Goal: Task Accomplishment & Management: Manage account settings

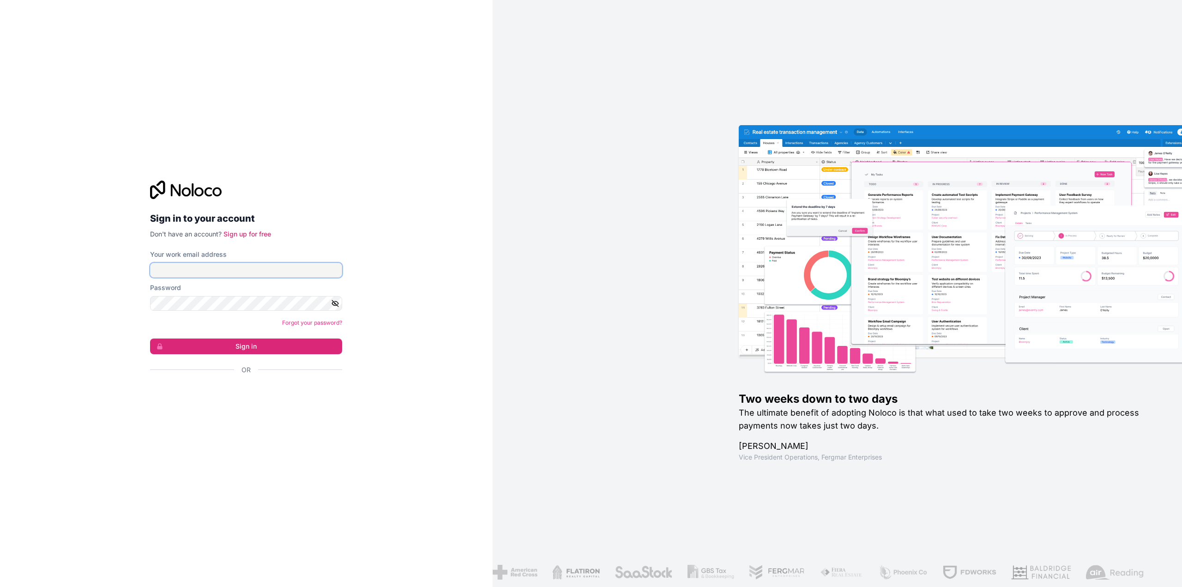
click at [212, 276] on input "Your work email address" at bounding box center [246, 270] width 192 height 15
type input "**********"
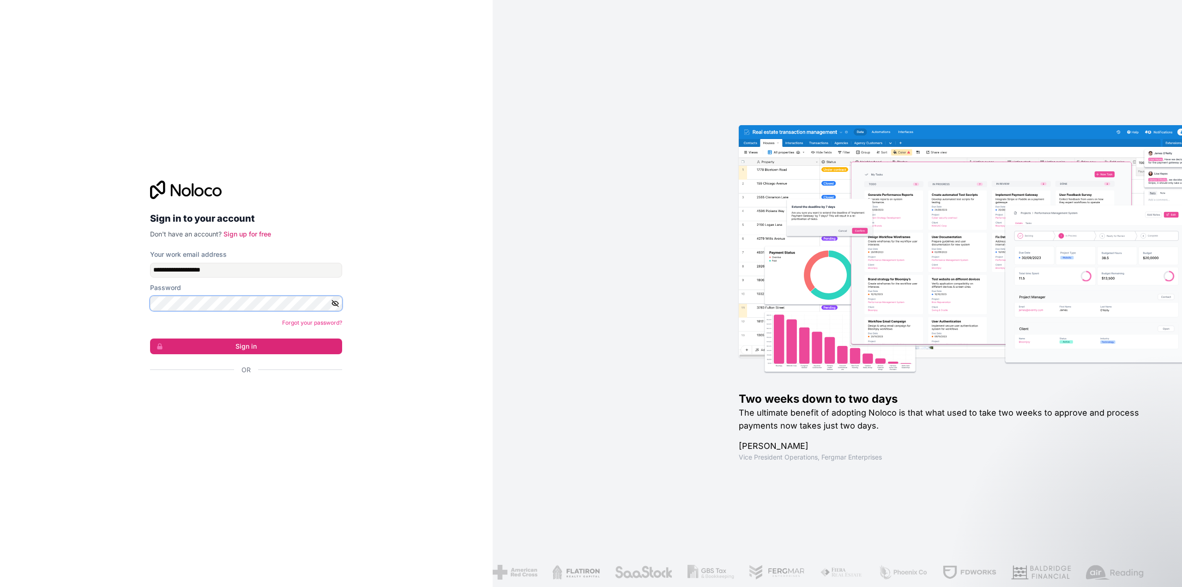
click at [150, 338] on button "Sign in" at bounding box center [246, 346] width 192 height 16
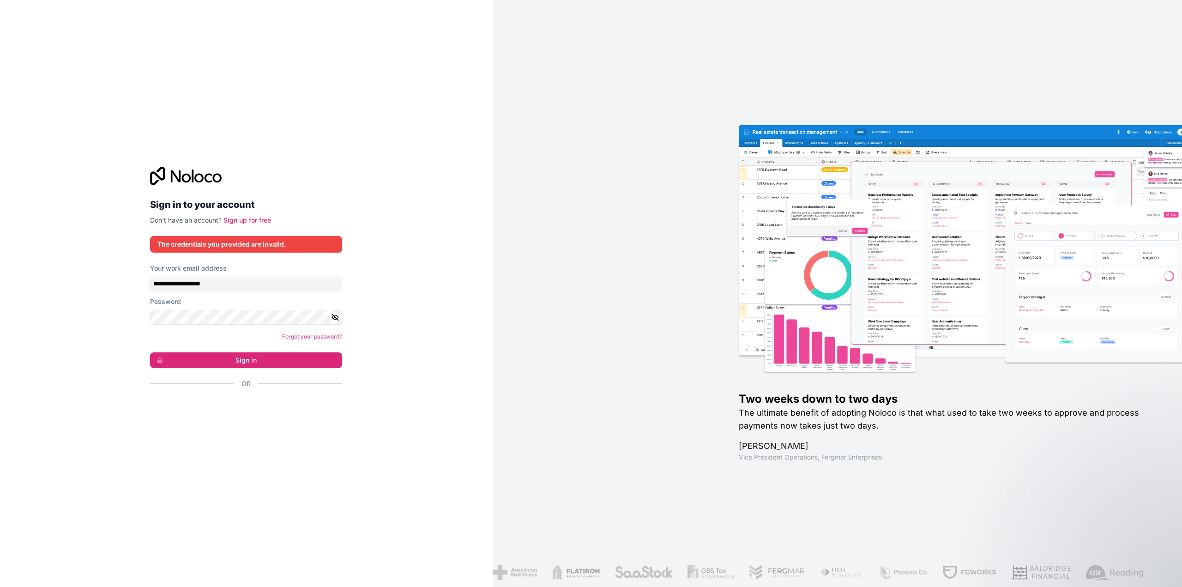
click at [339, 312] on button "button" at bounding box center [336, 317] width 11 height 15
drag, startPoint x: 212, startPoint y: 362, endPoint x: 226, endPoint y: 364, distance: 14.4
click at [212, 362] on button "Sign in" at bounding box center [246, 360] width 192 height 16
click at [271, 362] on button "Sign in" at bounding box center [246, 360] width 192 height 16
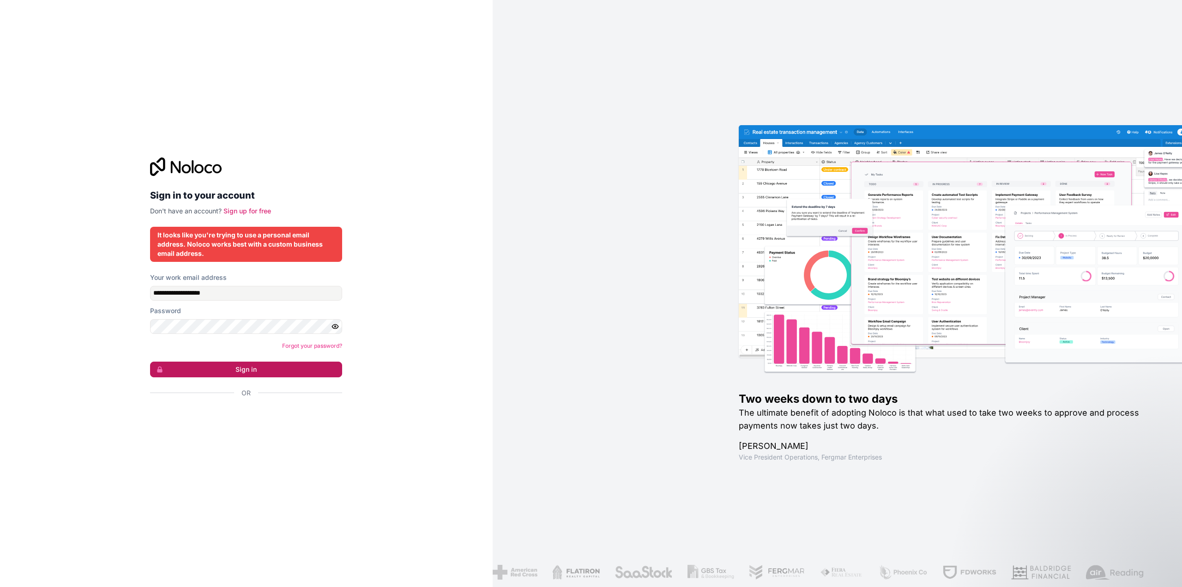
click at [270, 368] on button "Sign in" at bounding box center [246, 369] width 192 height 16
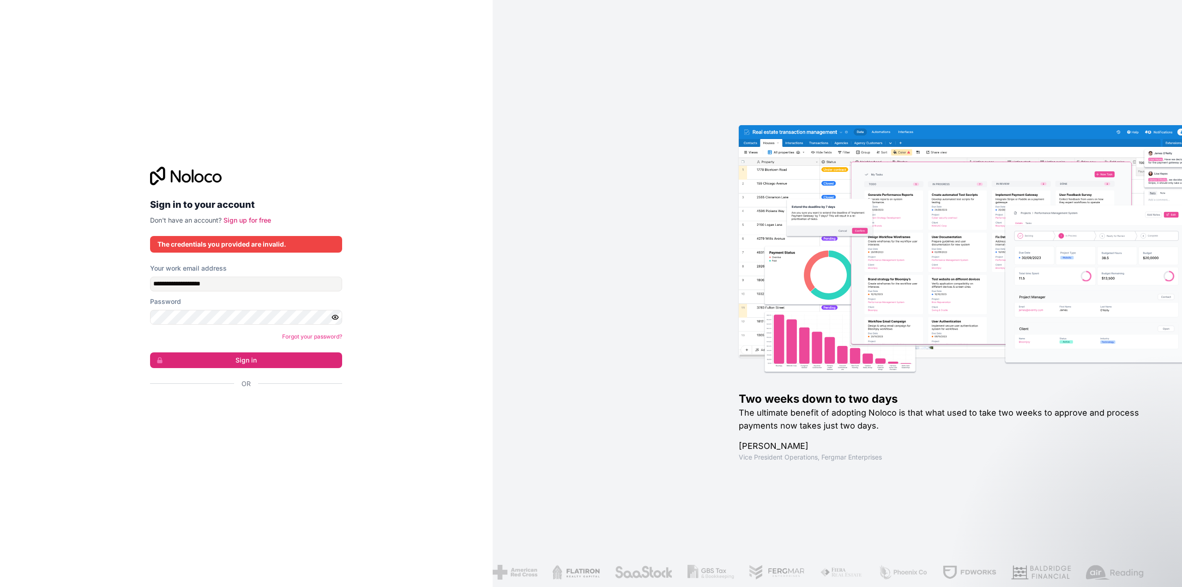
click at [269, 368] on form "**********" at bounding box center [246, 342] width 192 height 157
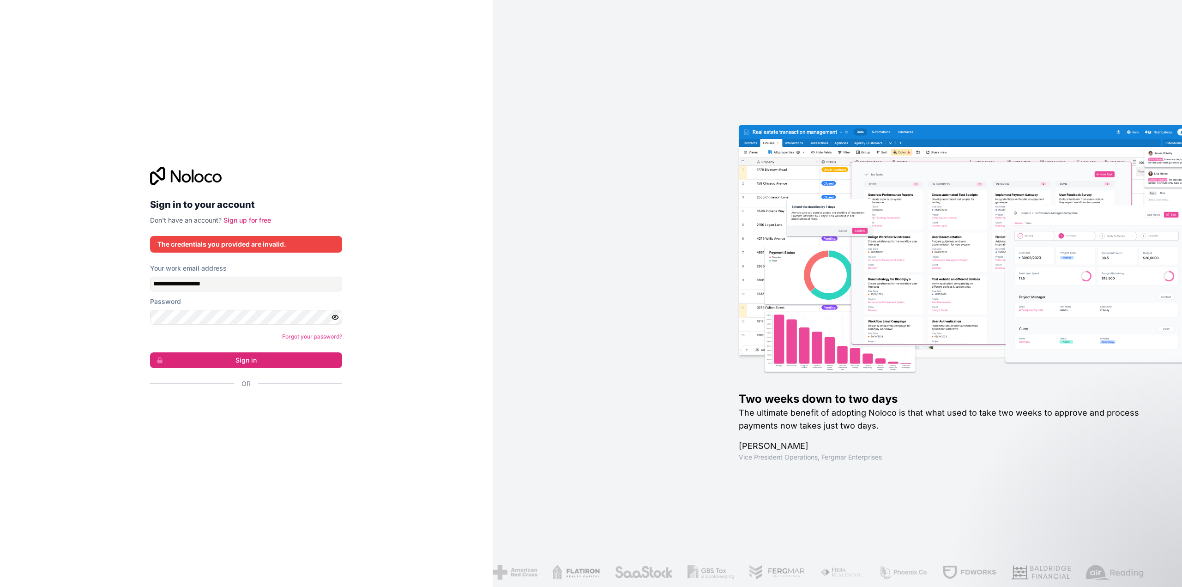
click at [270, 369] on form "**********" at bounding box center [246, 342] width 192 height 157
click at [267, 369] on form "**********" at bounding box center [246, 342] width 192 height 157
click at [857, 403] on div "Two weeks down to two days The ultimate benefit of adopting Noloco is that what…" at bounding box center [975, 426] width 473 height 70
click at [967, 274] on img at bounding box center [989, 261] width 473 height 234
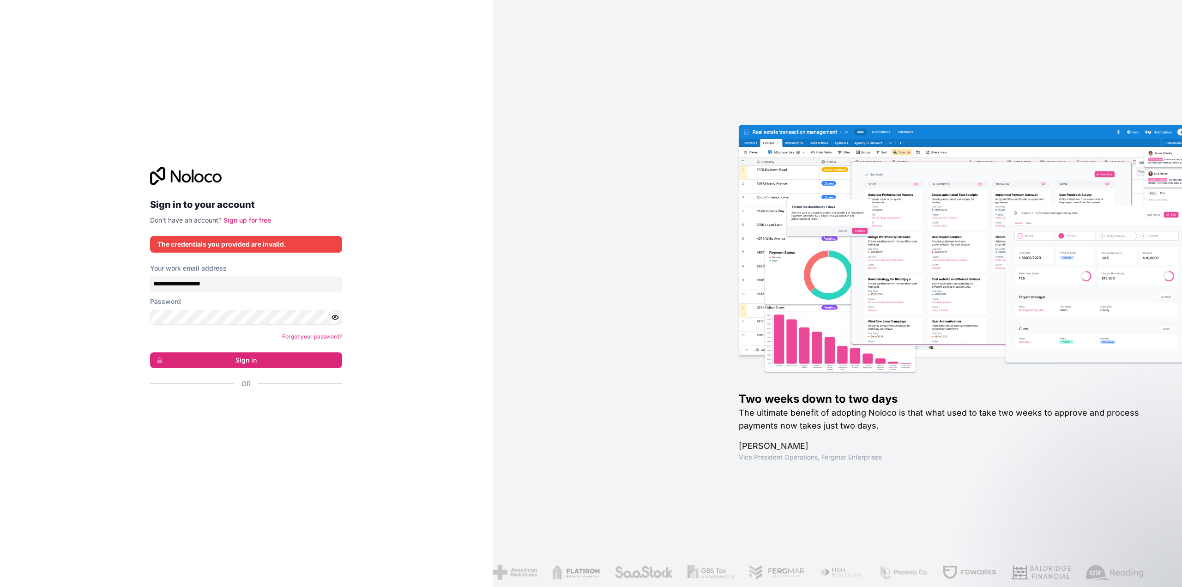
drag, startPoint x: 613, startPoint y: 472, endPoint x: 736, endPoint y: 482, distance: 123.7
click at [618, 472] on div "Two weeks down to two days The ultimate benefit of adopting Noloco is that what…" at bounding box center [837, 293] width 689 height 587
click at [753, 467] on div "Two weeks down to two days The ultimate benefit of adopting Noloco is that what…" at bounding box center [975, 293] width 473 height 469
click at [570, 568] on div at bounding box center [834, 572] width 704 height 15
drag, startPoint x: 228, startPoint y: 180, endPoint x: 157, endPoint y: 168, distance: 71.5
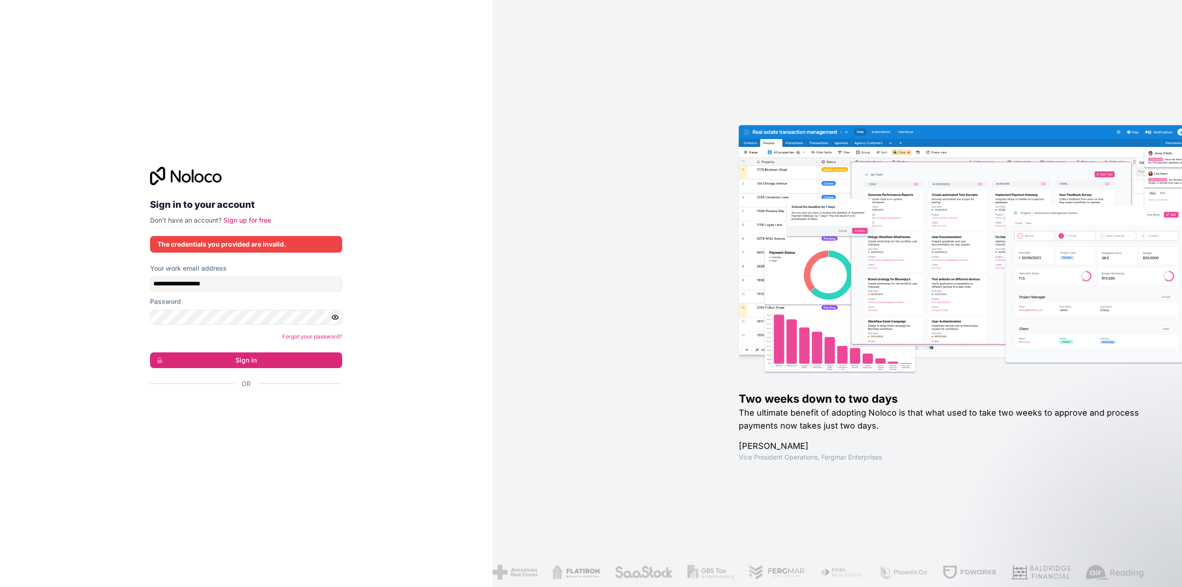
click at [165, 171] on div at bounding box center [246, 176] width 192 height 18
click at [157, 168] on icon at bounding box center [186, 176] width 72 height 18
drag, startPoint x: 157, startPoint y: 168, endPoint x: 232, endPoint y: 179, distance: 75.5
click at [215, 174] on icon at bounding box center [186, 176] width 72 height 18
click at [246, 190] on div "Sign in to your account Don't have an account? Sign up for free" at bounding box center [246, 196] width 192 height 58
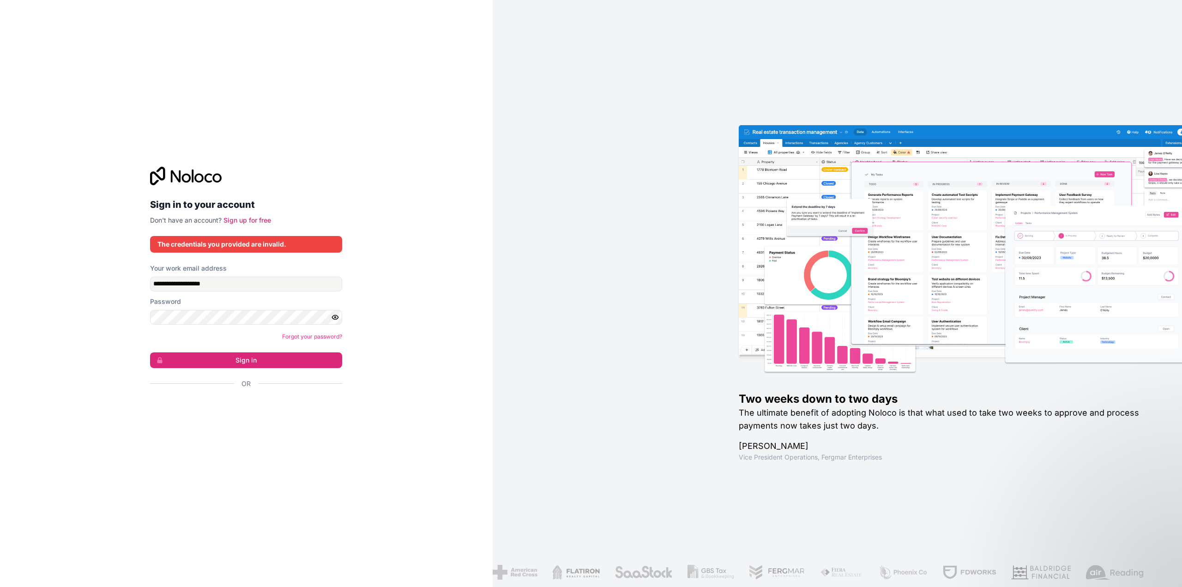
click at [224, 178] on div at bounding box center [246, 176] width 192 height 18
click at [223, 178] on div at bounding box center [246, 176] width 192 height 18
click at [220, 178] on icon at bounding box center [217, 177] width 9 height 9
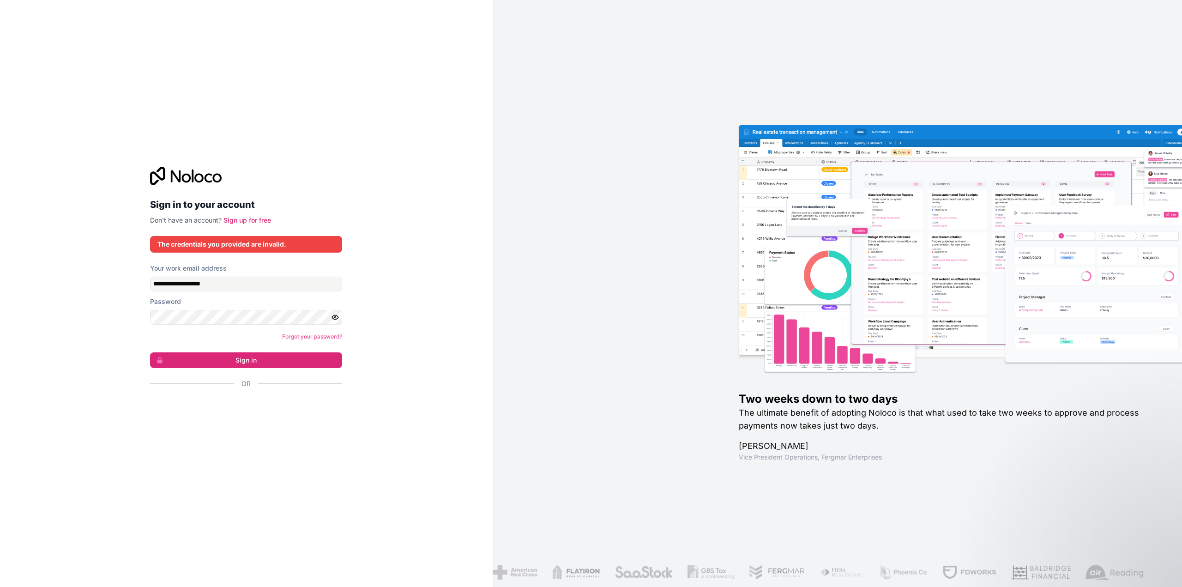
click at [220, 178] on icon at bounding box center [217, 177] width 9 height 9
